Goal: Task Accomplishment & Management: Manage account settings

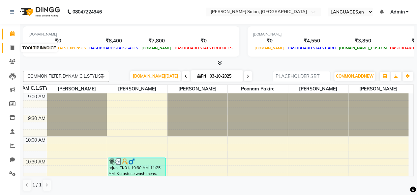
click at [13, 45] on icon at bounding box center [13, 47] width 4 height 5
select select "service"
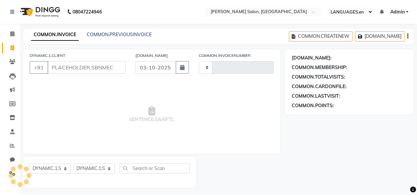
type input "0881"
select select "7550"
click at [11, 48] on icon at bounding box center [13, 47] width 4 height 5
select select "service"
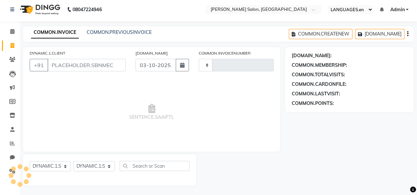
type input "0881"
select select "7550"
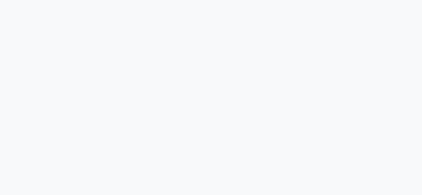
select select "service"
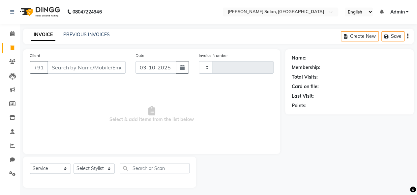
type input "0881"
select select "7550"
click at [82, 32] on link "PREVIOUS INVOICES" at bounding box center [86, 35] width 46 height 6
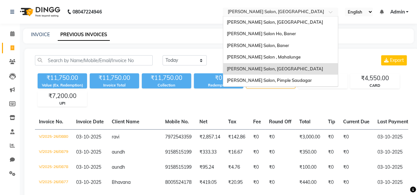
click at [231, 14] on input "text" at bounding box center [274, 12] width 96 height 7
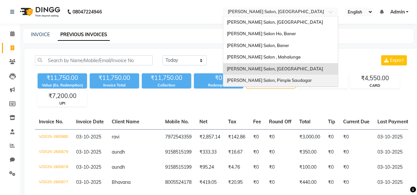
click at [257, 81] on span "Varad Salon, Pimple Saudagar" at bounding box center [268, 80] width 85 height 5
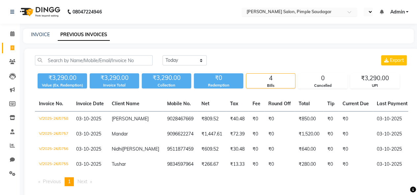
click at [257, 10] on input "text" at bounding box center [293, 12] width 96 height 7
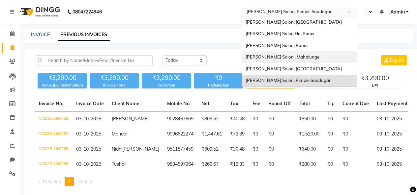
click at [266, 57] on span "[PERSON_NAME] Salon , Mahalunge" at bounding box center [282, 56] width 74 height 5
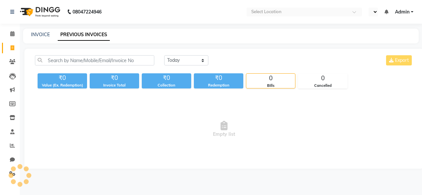
select select "en"
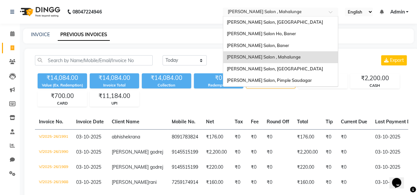
click at [235, 13] on input "text" at bounding box center [274, 12] width 96 height 7
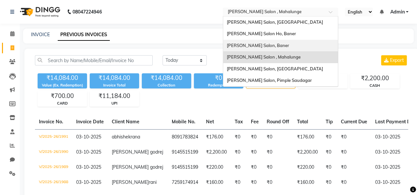
click at [260, 44] on span "[PERSON_NAME] Salon, Baner" at bounding box center [257, 45] width 62 height 5
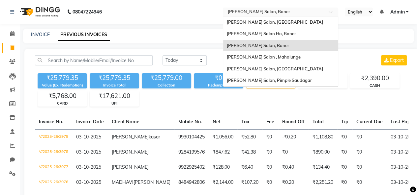
click at [248, 15] on input "text" at bounding box center [274, 12] width 96 height 7
click at [258, 24] on span "Varad Salon, Hinjewadi" at bounding box center [274, 21] width 96 height 5
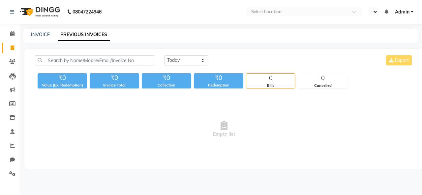
select select "en"
